Goal: Transaction & Acquisition: Purchase product/service

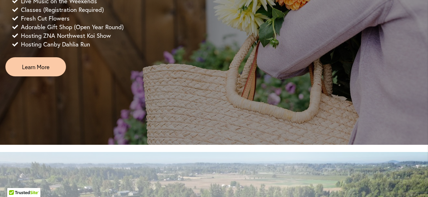
scroll to position [681, 0]
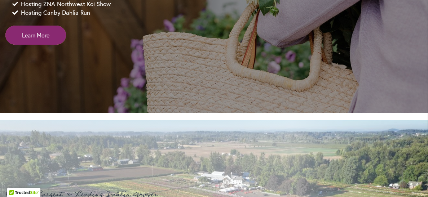
click at [46, 45] on link "Learn More" at bounding box center [35, 35] width 61 height 19
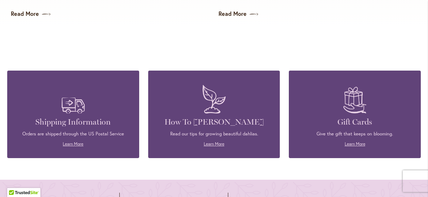
scroll to position [1895, 0]
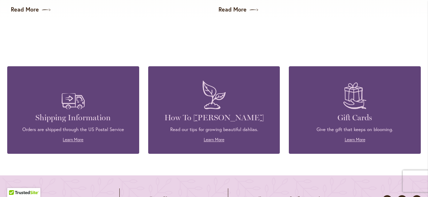
click at [347, 127] on p "Give the gift that keeps on blooming." at bounding box center [355, 130] width 110 height 6
click at [344, 127] on p "Give the gift that keeps on blooming." at bounding box center [355, 130] width 110 height 6
click at [345, 133] on div "Give the gift that keeps on blooming. Learn More" at bounding box center [355, 135] width 110 height 17
click at [351, 140] on link "Learn More" at bounding box center [355, 139] width 21 height 5
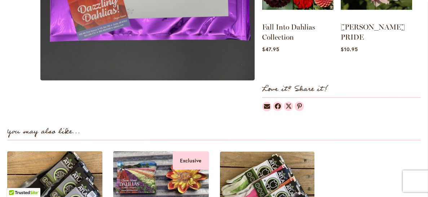
scroll to position [840, 0]
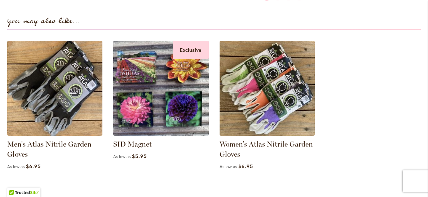
click at [57, 27] on strong "You may also like..." at bounding box center [43, 21] width 73 height 12
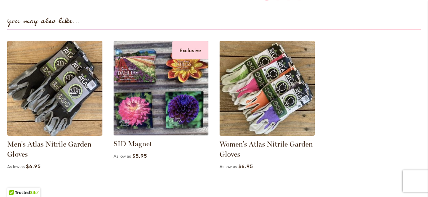
click at [147, 71] on img at bounding box center [161, 88] width 99 height 99
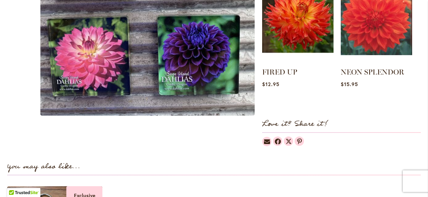
scroll to position [545, 0]
